Goal: Information Seeking & Learning: Understand process/instructions

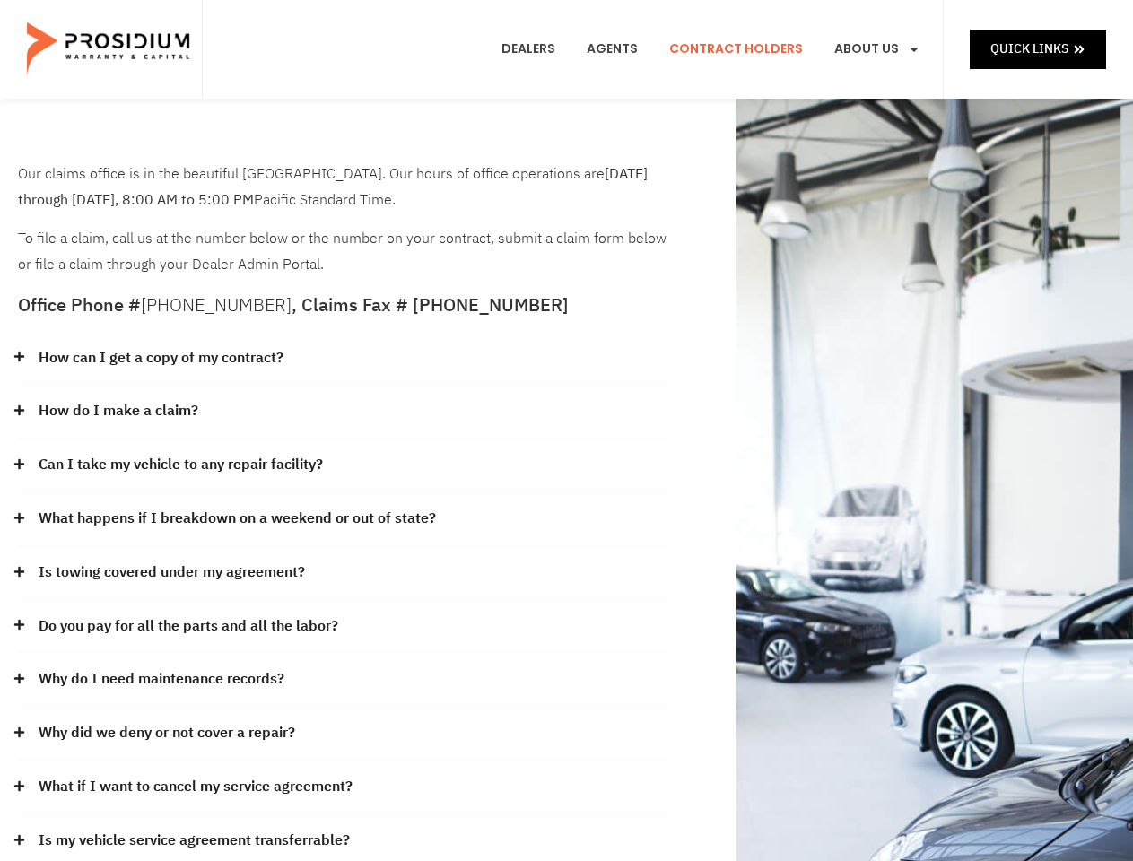
click at [566, 431] on div "How do I make a claim?" at bounding box center [343, 412] width 651 height 54
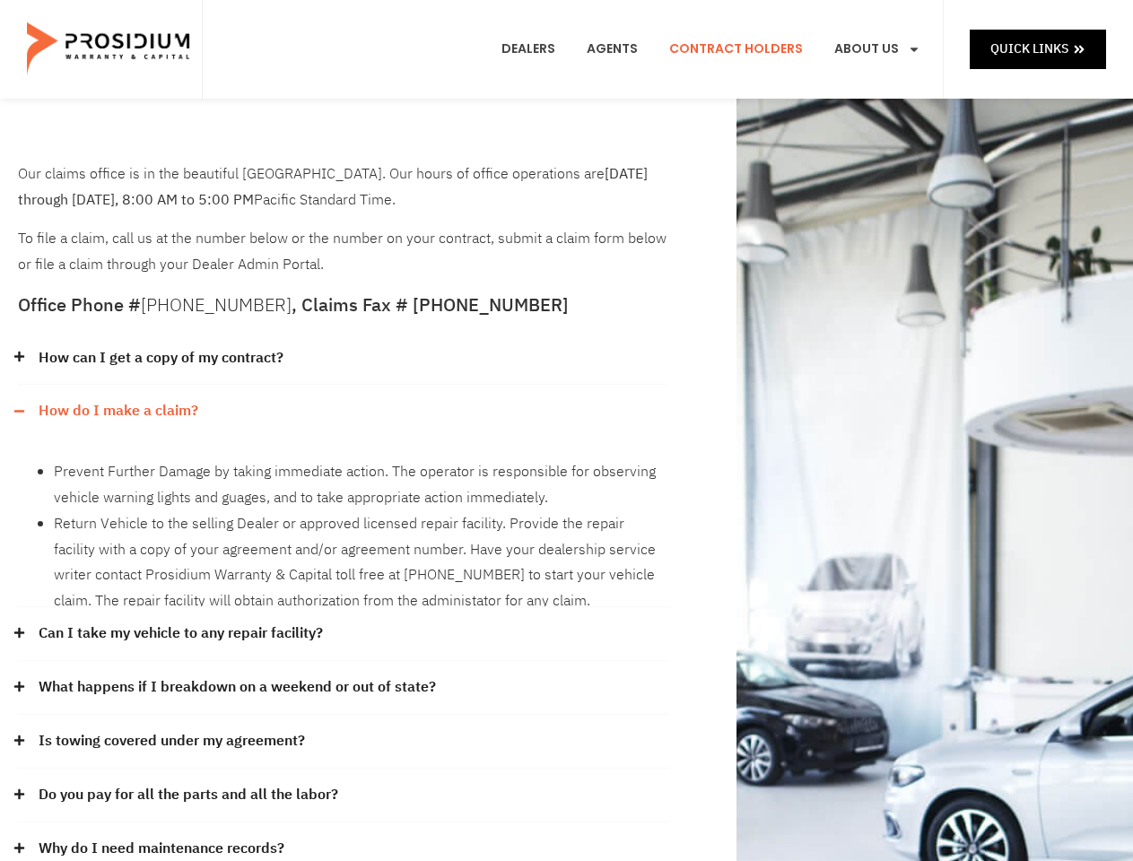
click at [344, 359] on div "How can I get a copy of my contract?" at bounding box center [343, 359] width 651 height 54
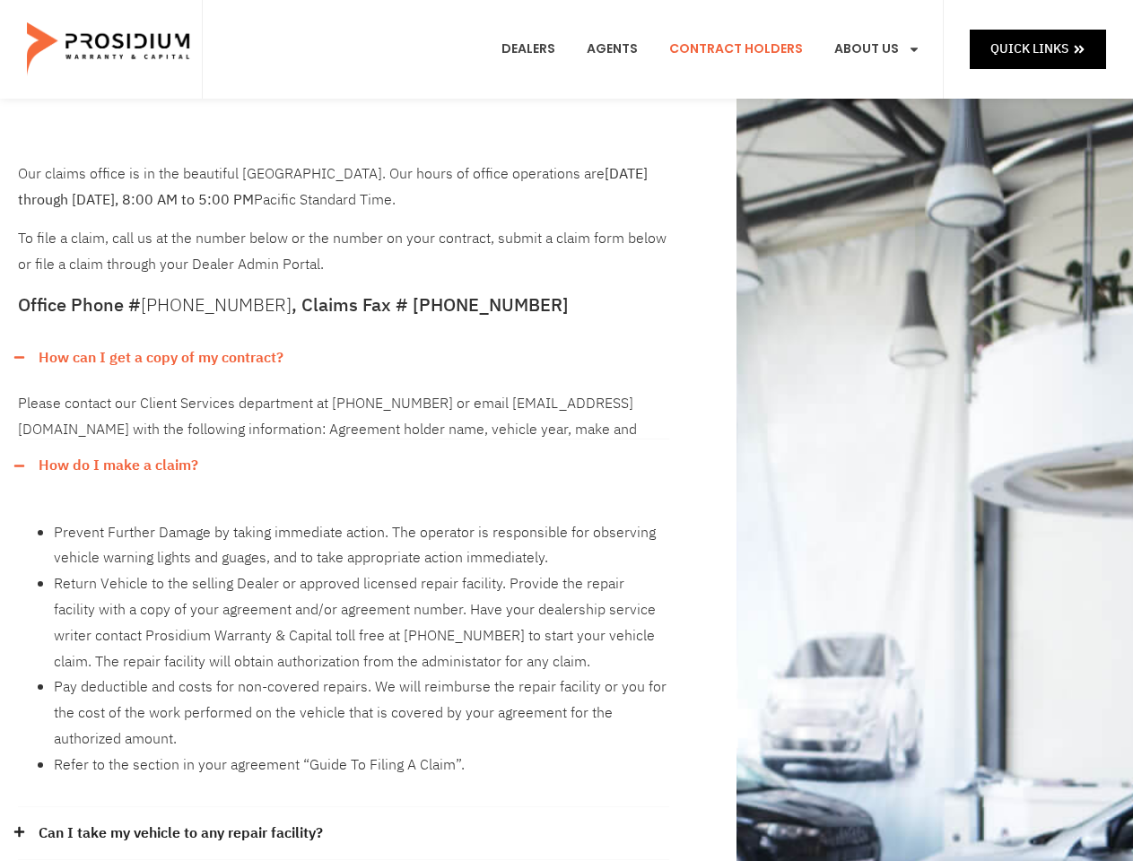
click at [160, 358] on link "How can I get a copy of my contract?" at bounding box center [161, 358] width 245 height 26
click at [344, 412] on div "Please contact our Client Services department at [PHONE_NUMBER] or email [EMAIL…" at bounding box center [343, 412] width 651 height 55
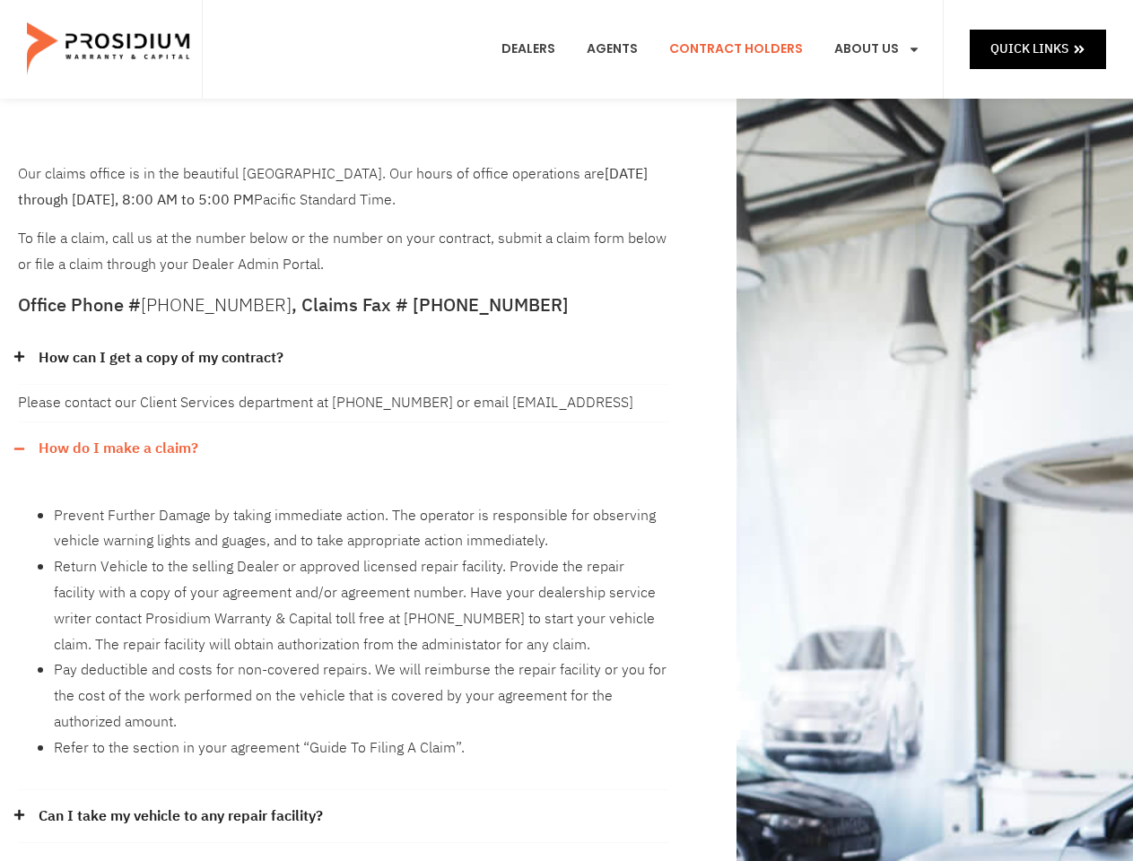
click at [118, 411] on div "Please contact our Client Services department at [PHONE_NUMBER] or email [EMAIL…" at bounding box center [343, 403] width 651 height 37
click at [344, 503] on li "Prevent Further Damage by taking immediate action. The operator is responsible …" at bounding box center [361, 529] width 615 height 52
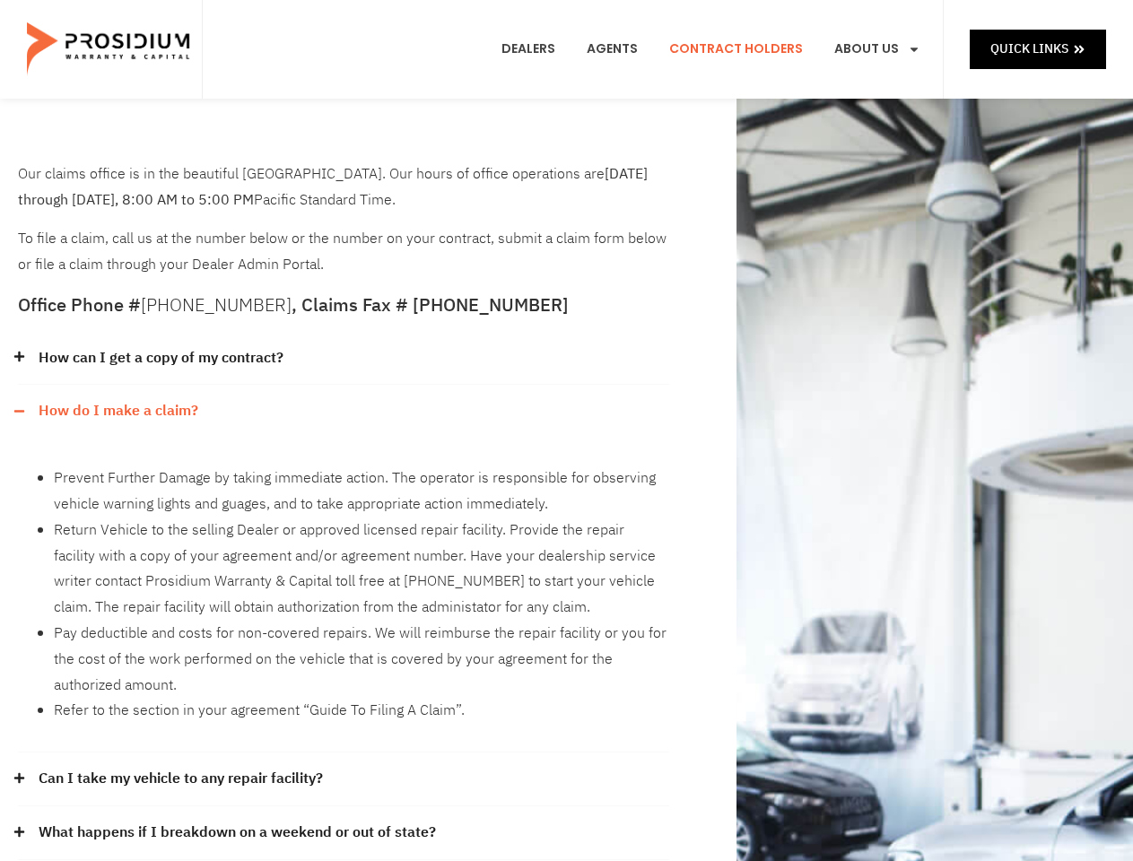
click at [181, 465] on div "Prevent Further Damage by taking immediate action. The operator is responsible …" at bounding box center [343, 595] width 651 height 315
click at [344, 519] on li "Return Vehicle to the selling Dealer or approved licensed repair facility. Prov…" at bounding box center [361, 569] width 615 height 103
click at [235, 518] on li "Return Vehicle to the selling Dealer or approved licensed repair facility. Prov…" at bounding box center [361, 569] width 615 height 103
click at [344, 573] on li "Return Vehicle to the selling Dealer or approved licensed repair facility. Prov…" at bounding box center [361, 569] width 615 height 103
